Goal: Task Accomplishment & Management: Complete application form

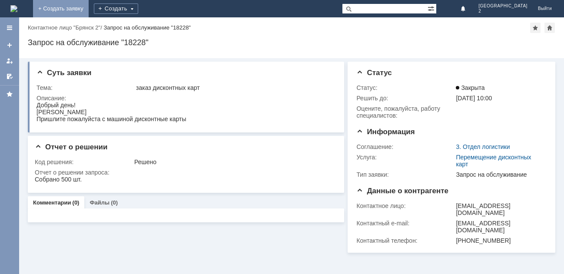
click at [89, 10] on link "+ Создать заявку" at bounding box center [61, 8] width 56 height 17
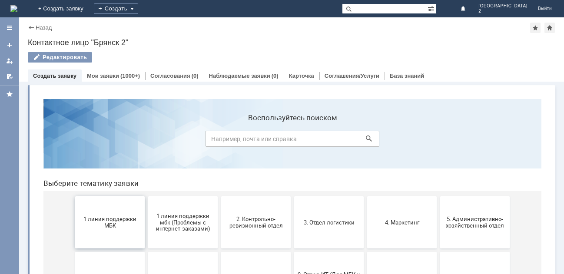
click at [111, 218] on span "1 линия поддержки МБК" at bounding box center [110, 222] width 64 height 13
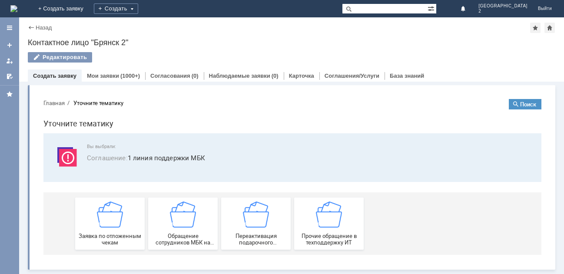
click at [111, 218] on img at bounding box center [110, 215] width 26 height 26
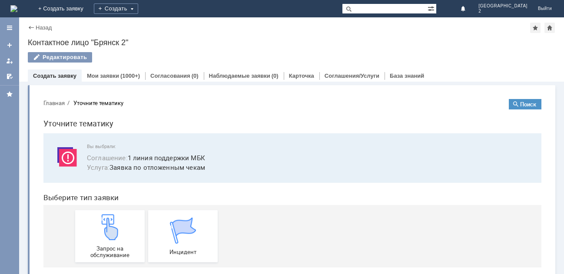
click at [111, 218] on img at bounding box center [110, 227] width 26 height 26
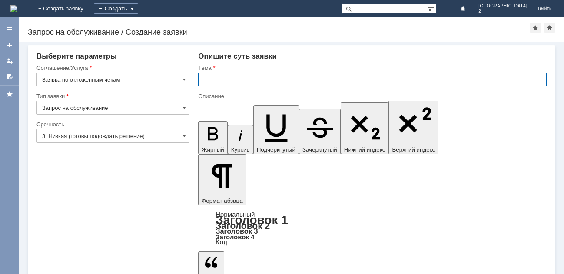
click at [205, 83] on input "text" at bounding box center [372, 80] width 348 height 14
type input "отл чек Бр2"
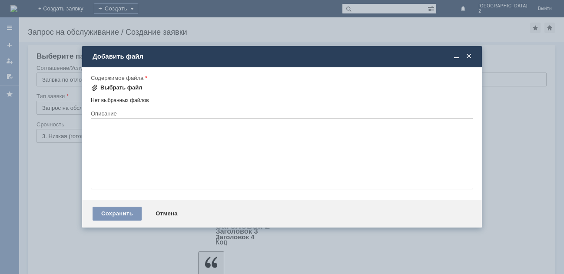
click at [125, 88] on div "Выбрать файл" at bounding box center [121, 87] width 42 height 7
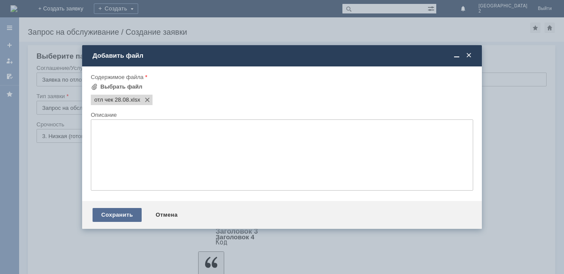
click at [125, 215] on div "Сохранить" at bounding box center [117, 215] width 49 height 14
